Goal: Navigation & Orientation: Understand site structure

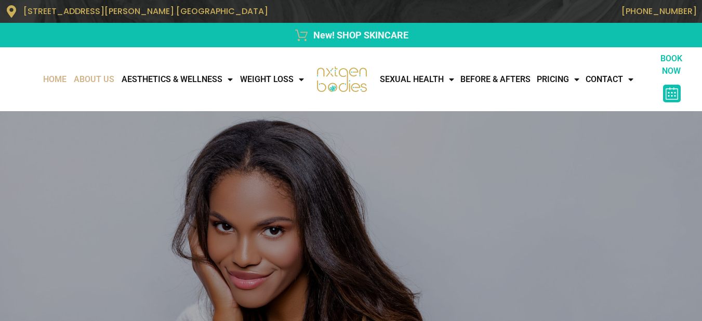
click at [74, 80] on link "About Us" at bounding box center [94, 79] width 48 height 21
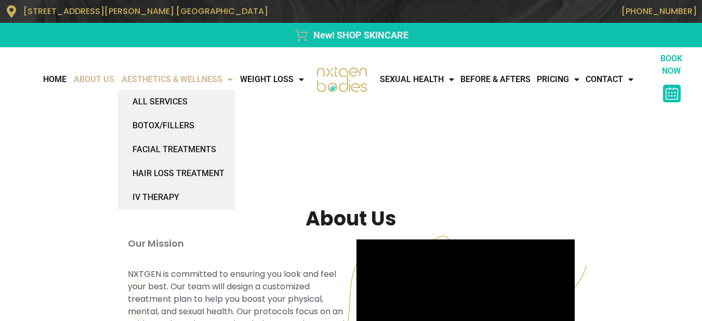
click at [128, 76] on link "AESTHETICS & WELLNESS" at bounding box center [177, 79] width 118 height 21
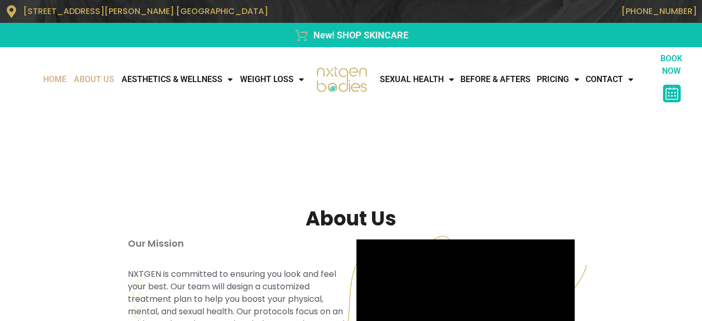
click at [39, 79] on link "Home" at bounding box center [54, 79] width 31 height 21
